Goal: Information Seeking & Learning: Learn about a topic

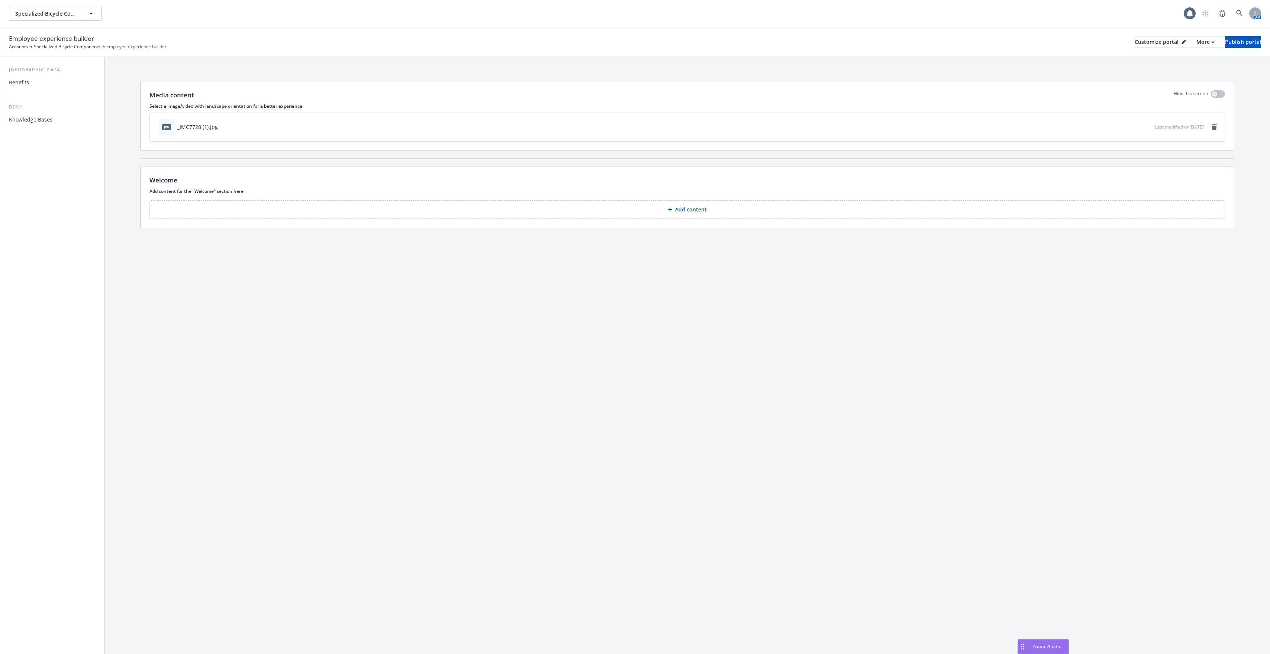
click at [46, 83] on div "Benefits" at bounding box center [52, 83] width 86 height 12
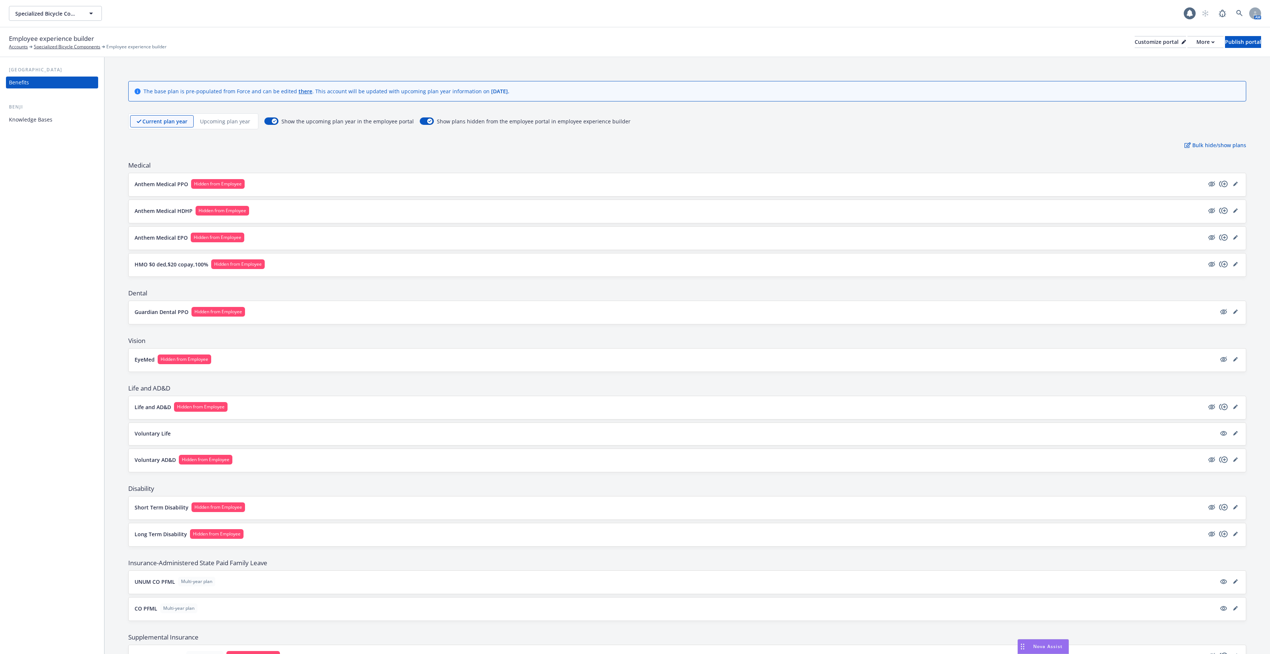
scroll to position [261, 0]
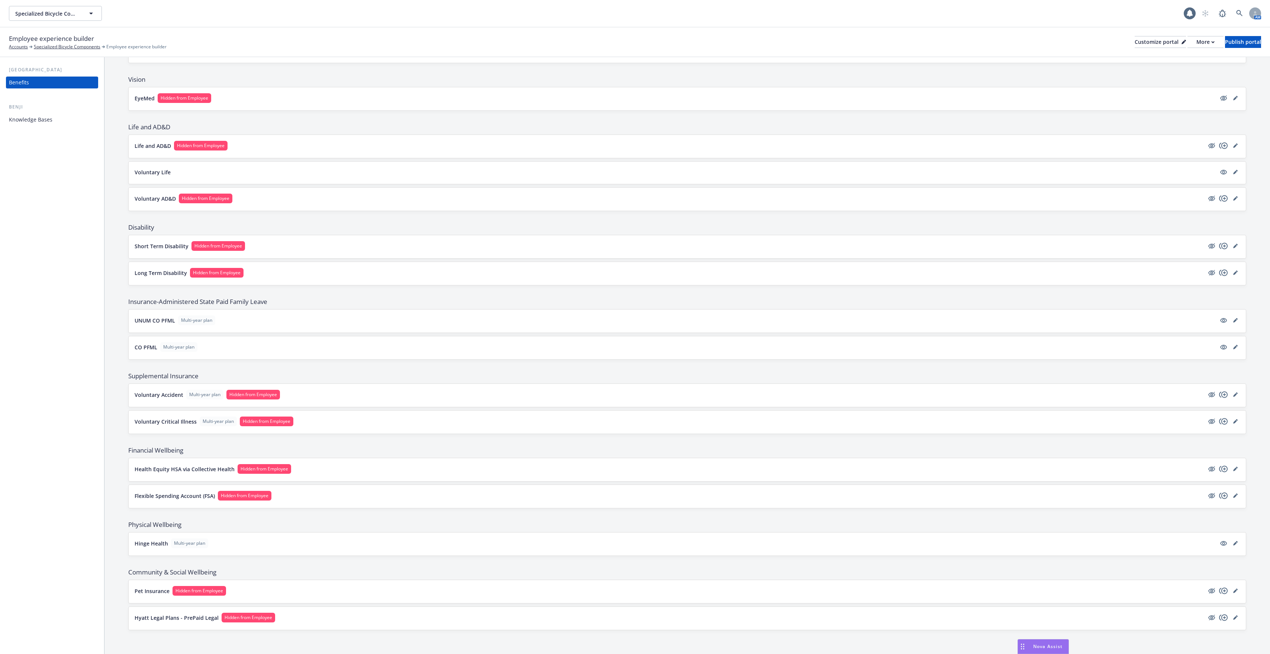
click at [396, 320] on button "UNUM CO PFML Multi-year plan" at bounding box center [675, 321] width 1081 height 10
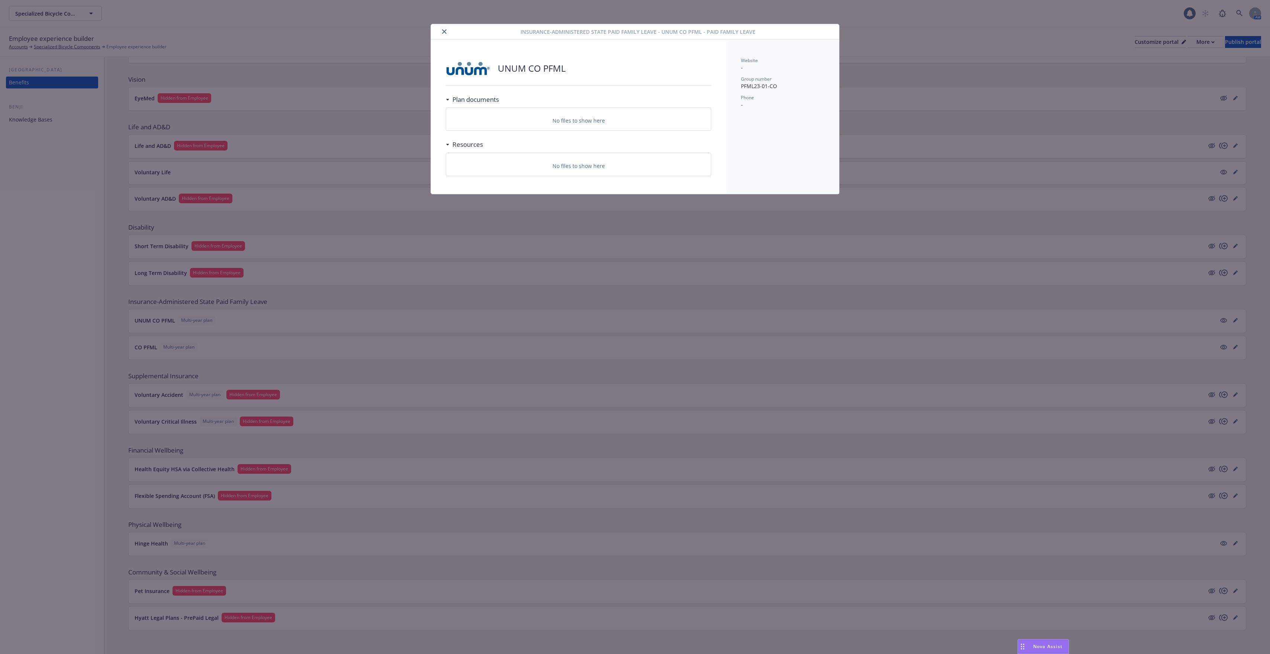
click at [392, 275] on div "Insurance-Administered State Paid Family Leave - UNUM CO PFML - Paid Family Lea…" at bounding box center [635, 327] width 1270 height 654
click at [446, 32] on button "close" at bounding box center [444, 31] width 9 height 9
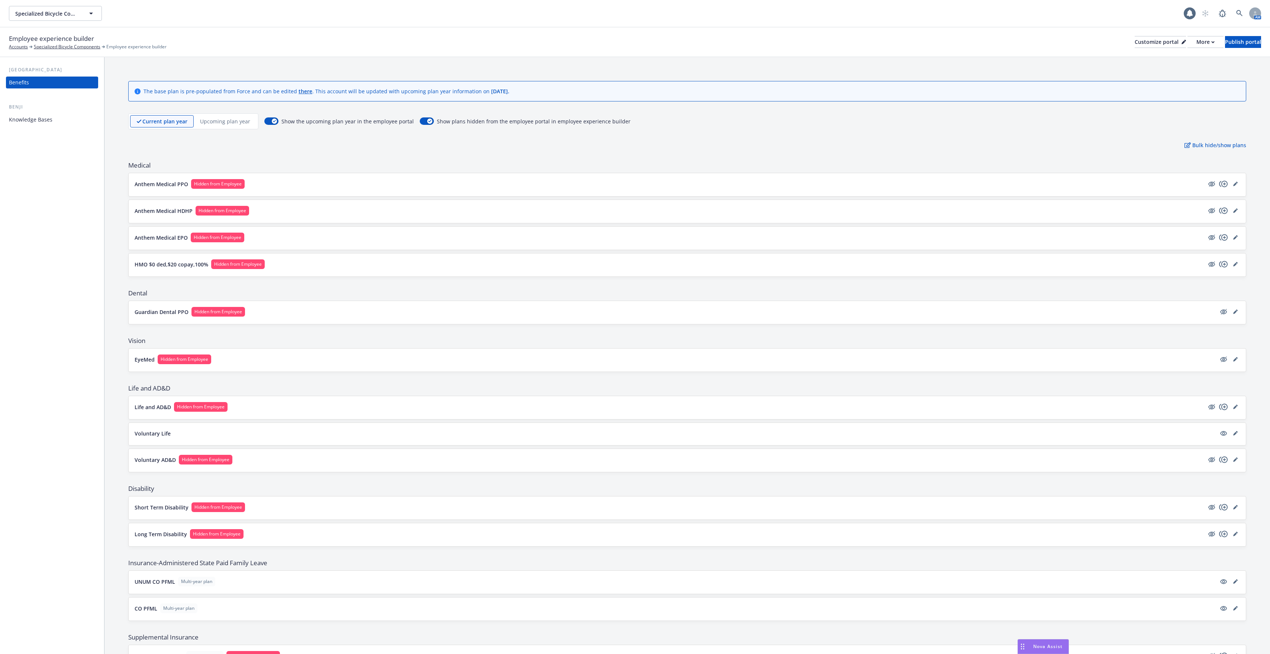
click at [220, 122] on p "Upcoming plan year" at bounding box center [225, 121] width 50 height 8
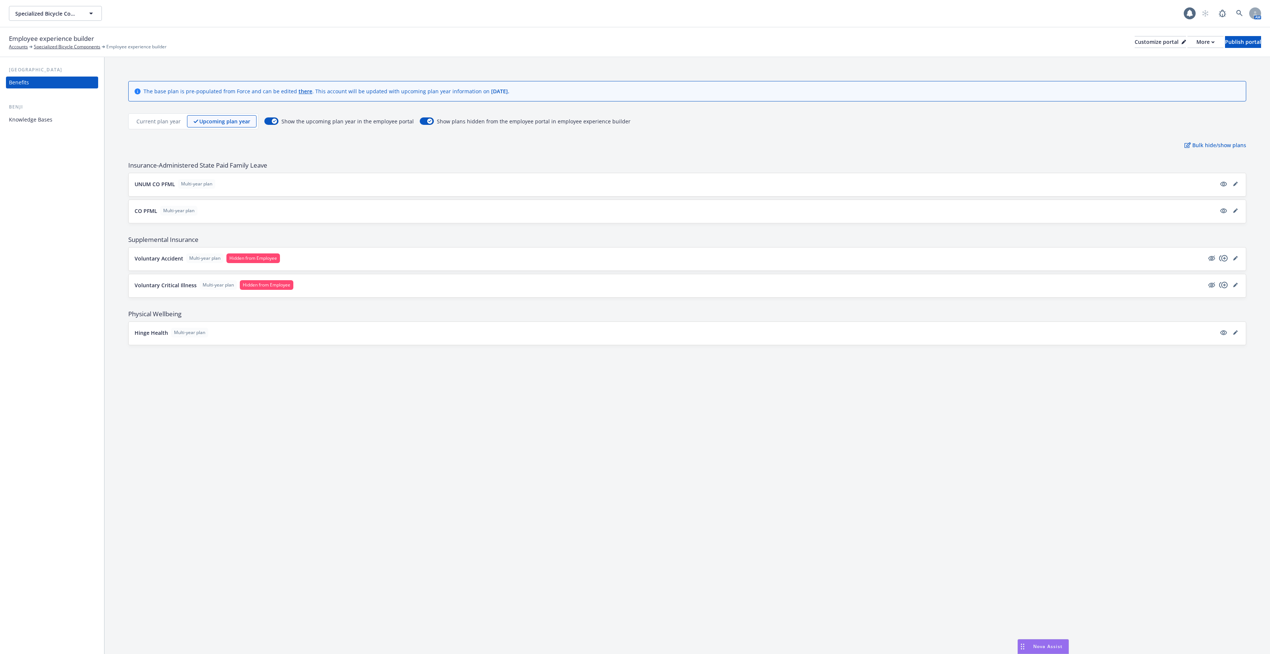
click at [165, 118] on p "Current plan year" at bounding box center [158, 121] width 44 height 8
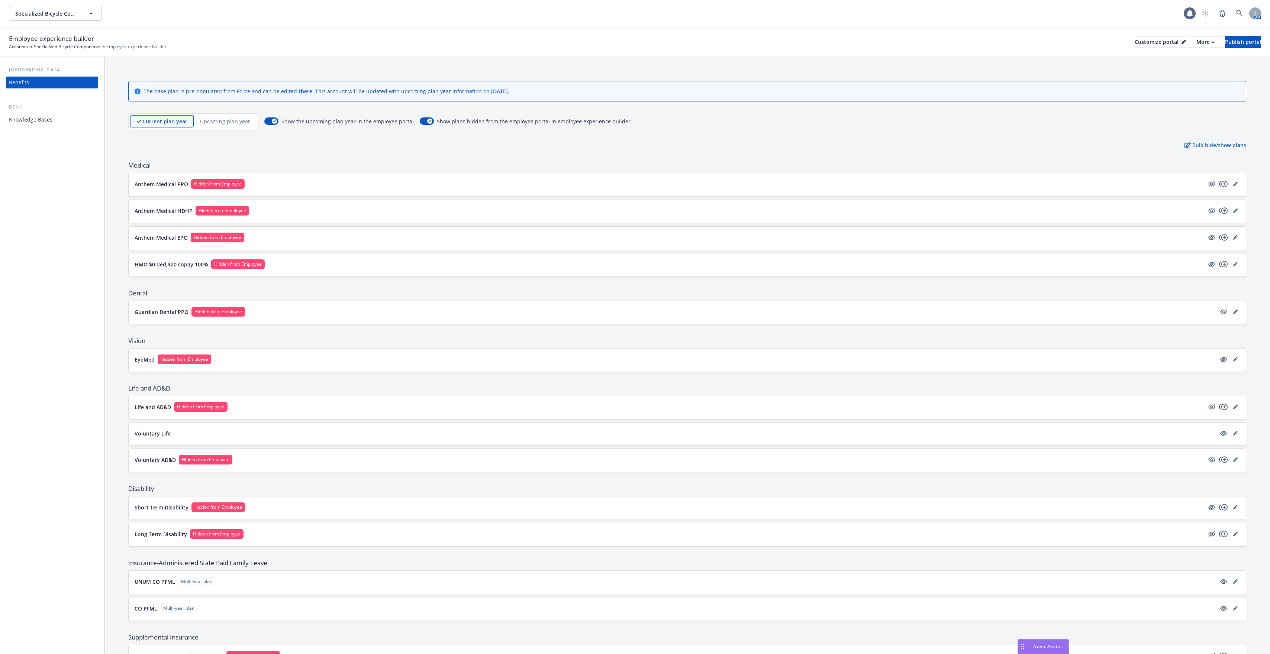
click at [344, 186] on button "Anthem Medical PPO Hidden from Employee" at bounding box center [669, 184] width 1069 height 10
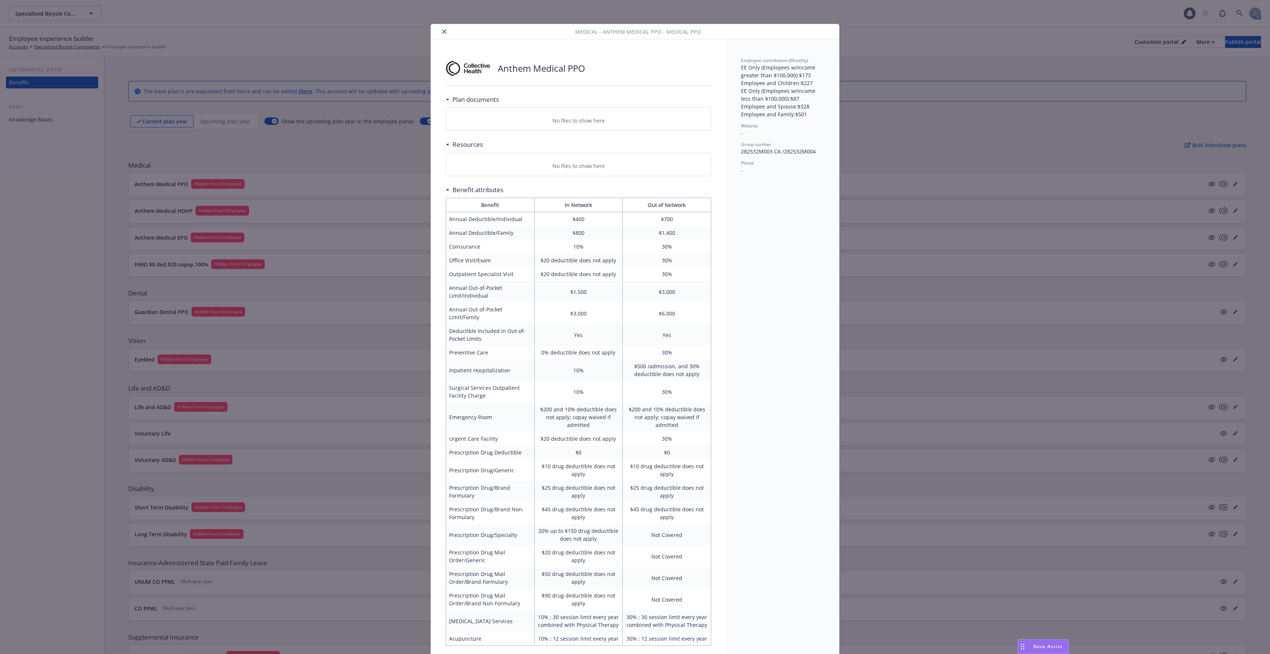
click at [442, 32] on icon "close" at bounding box center [444, 31] width 4 height 4
